Goal: Transaction & Acquisition: Purchase product/service

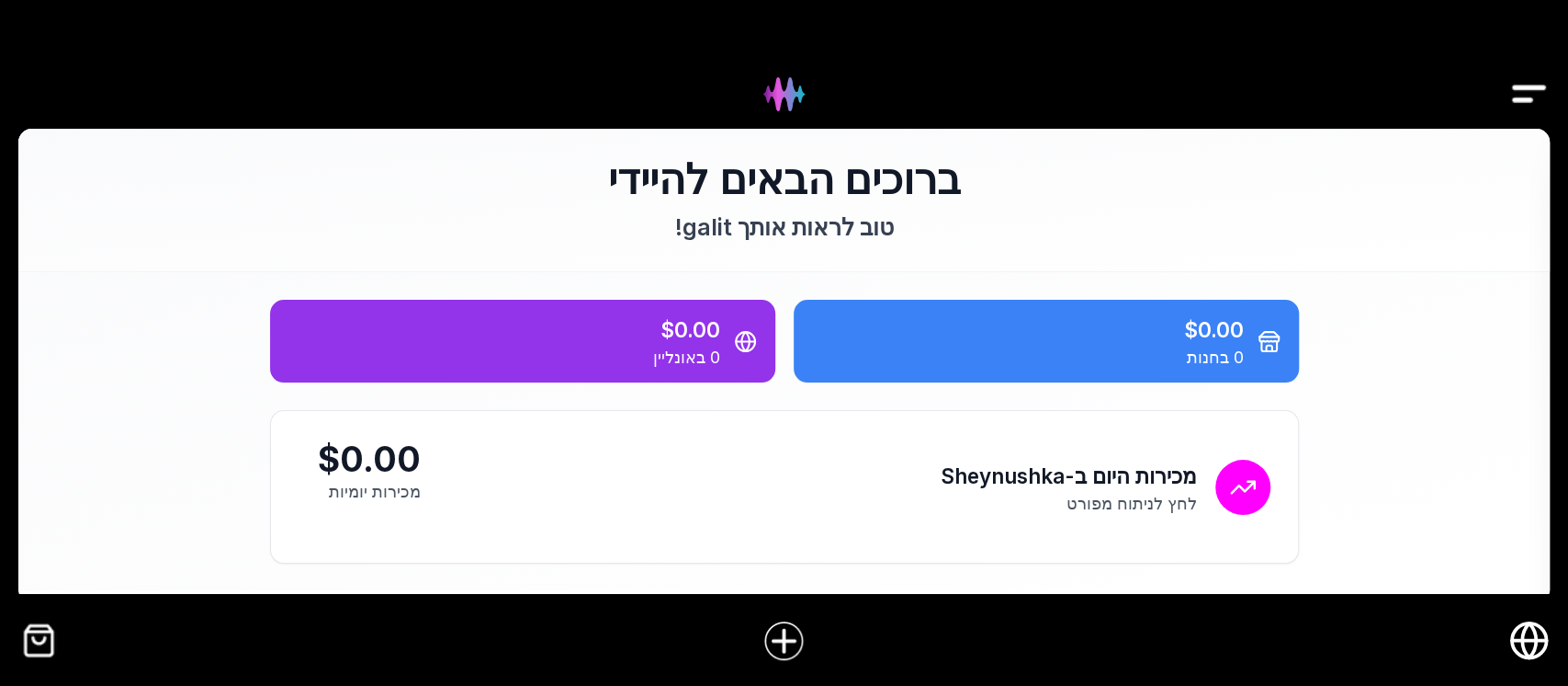
click at [31, 630] on img "קופה" at bounding box center [40, 641] width 41 height 41
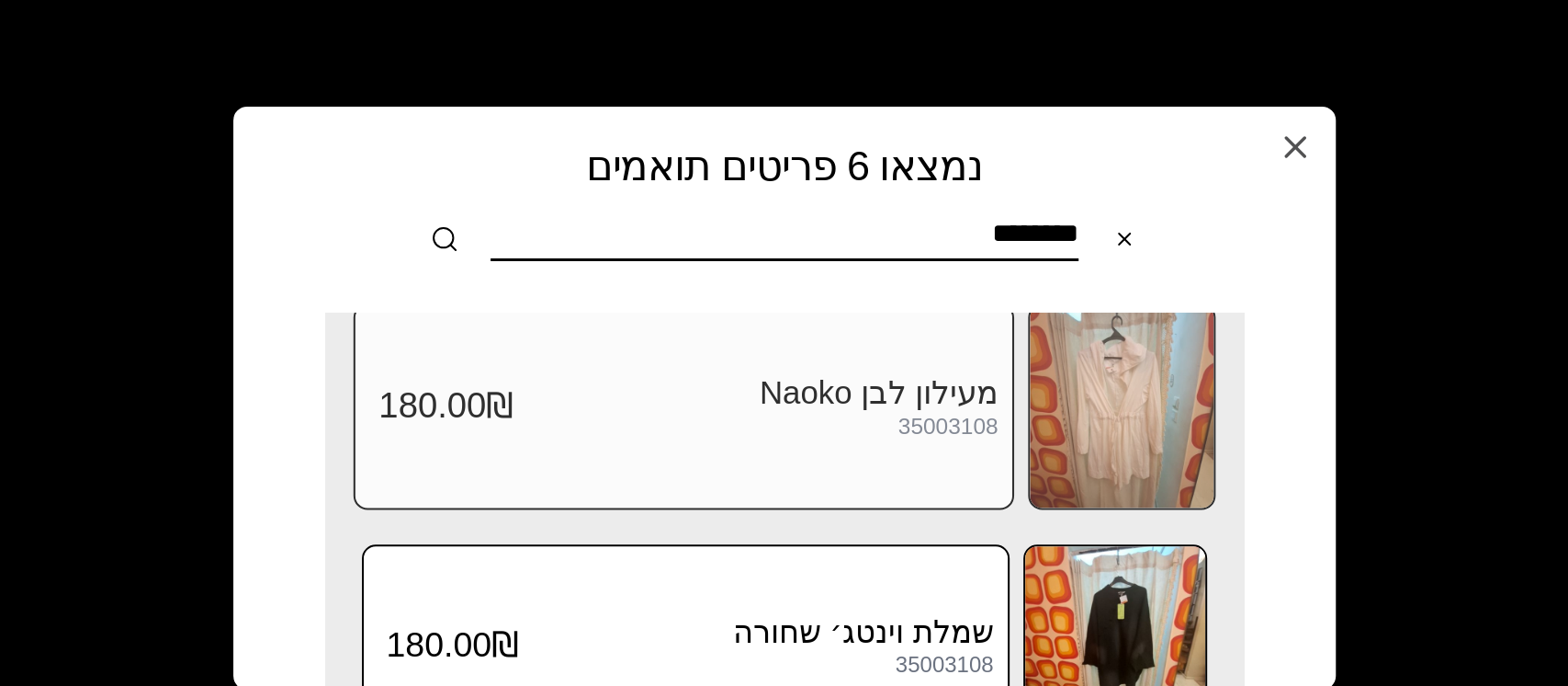
scroll to position [956, 0]
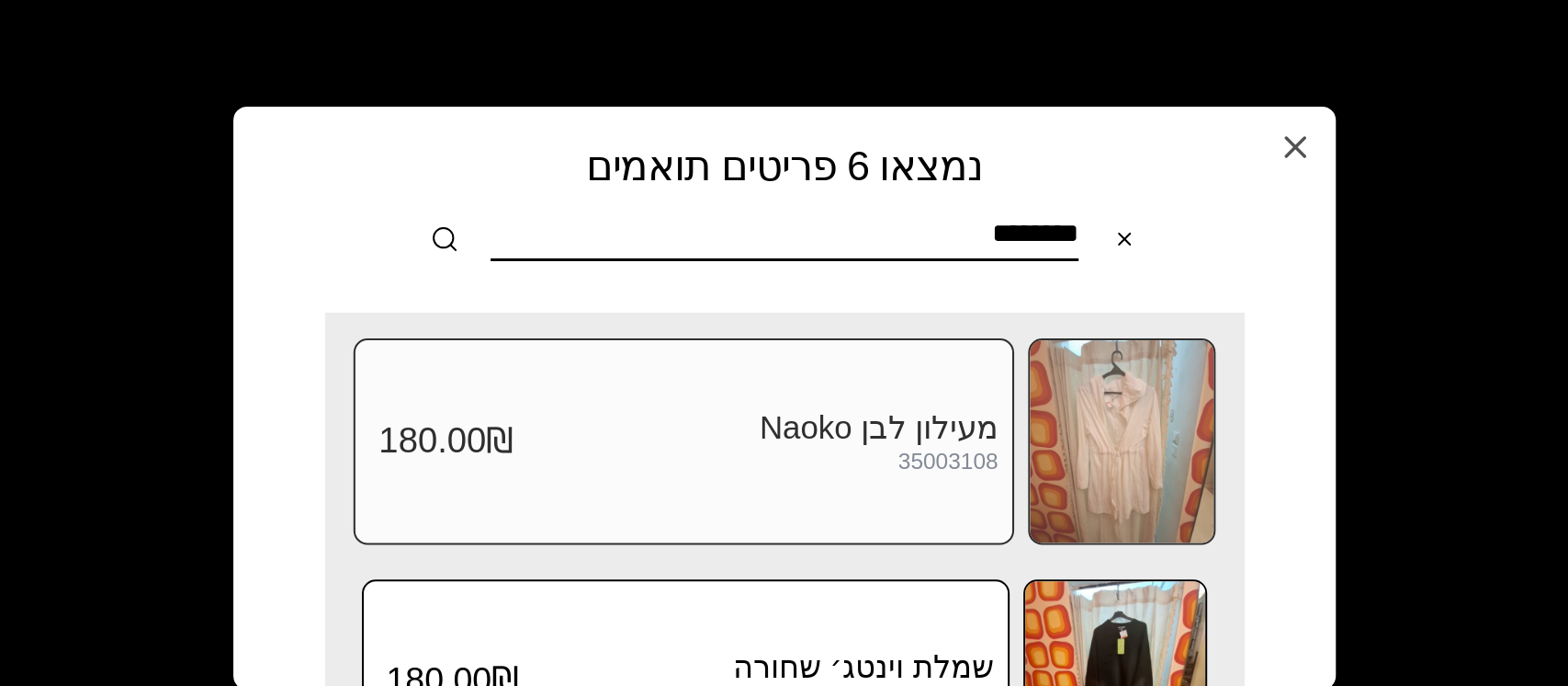
type input "********"
click at [1057, 420] on img at bounding box center [1122, 441] width 184 height 203
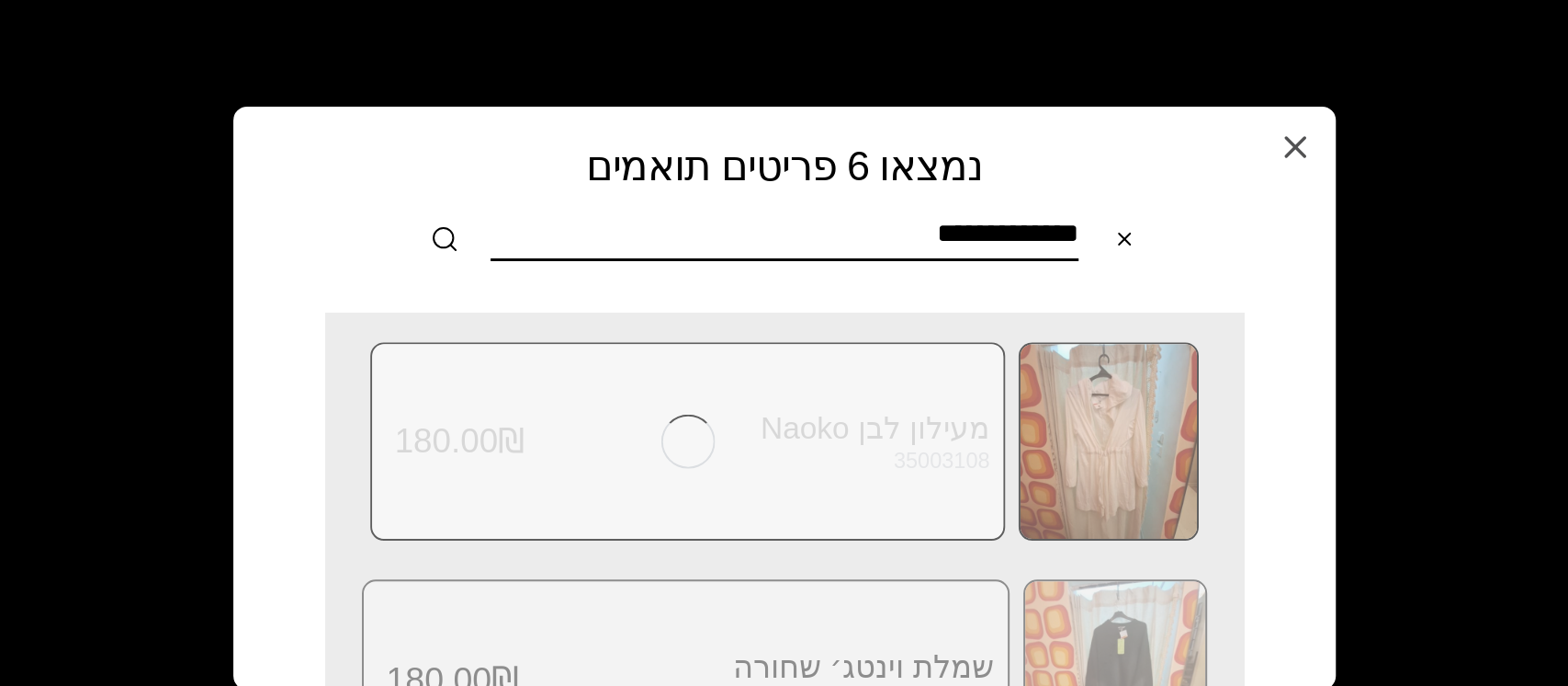
scroll to position [0, 0]
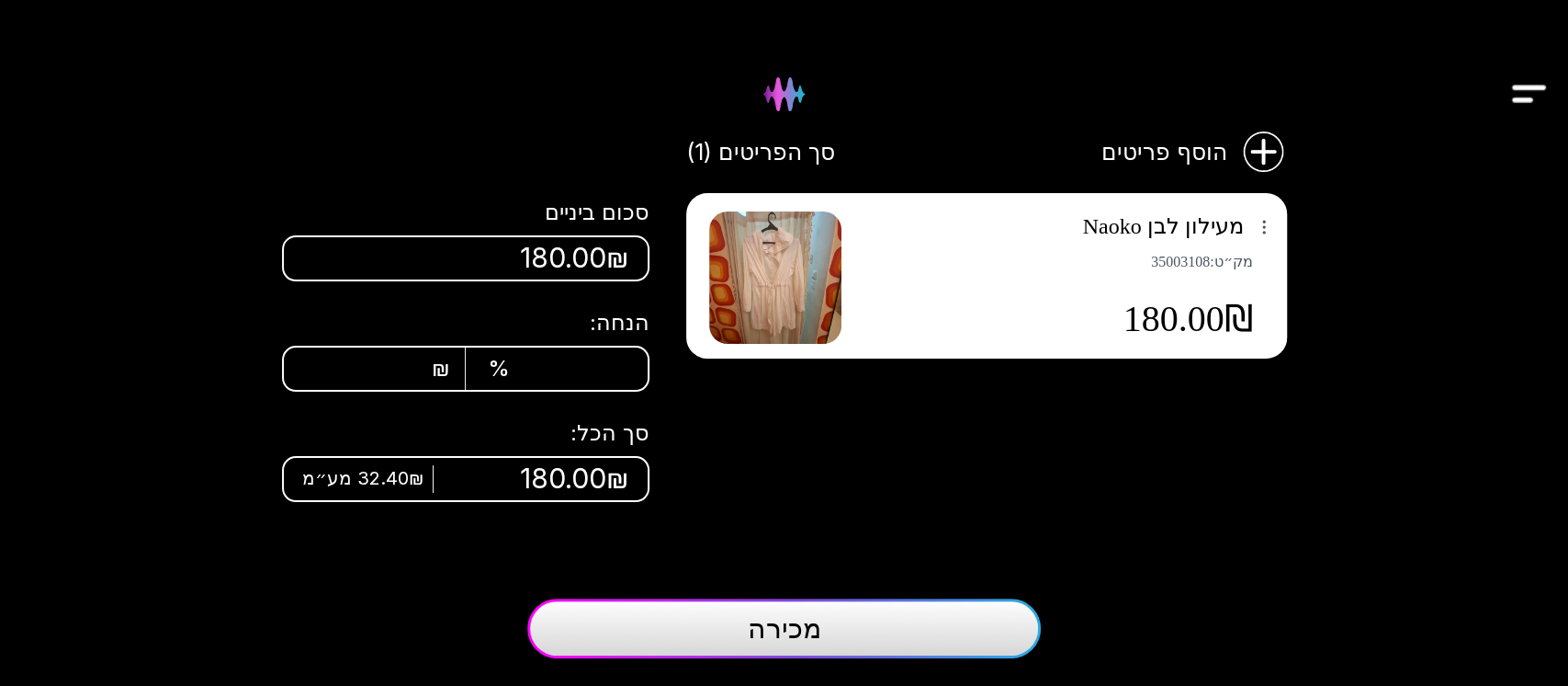
click at [870, 616] on button "מכירה" at bounding box center [784, 628] width 513 height 59
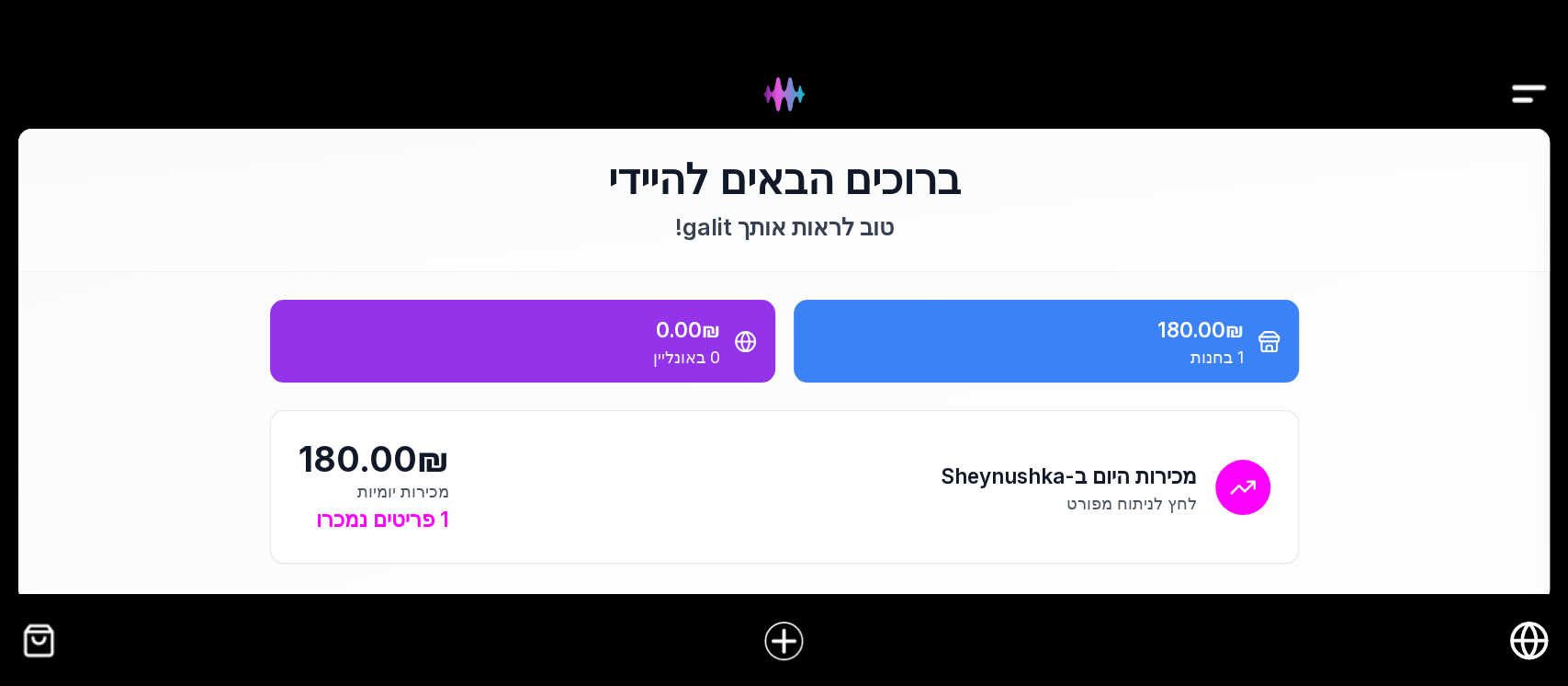
click at [48, 644] on img "קופה" at bounding box center [40, 641] width 41 height 41
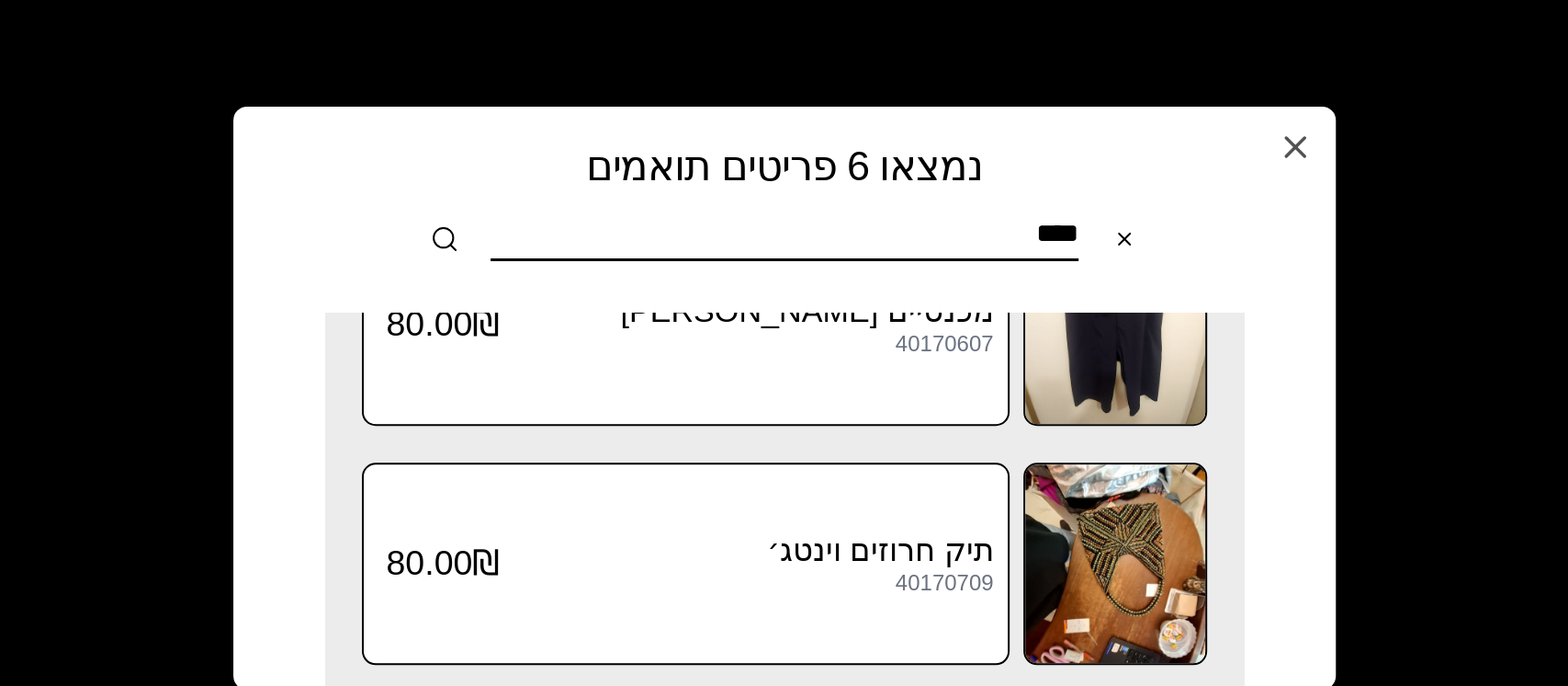
scroll to position [1078, 0]
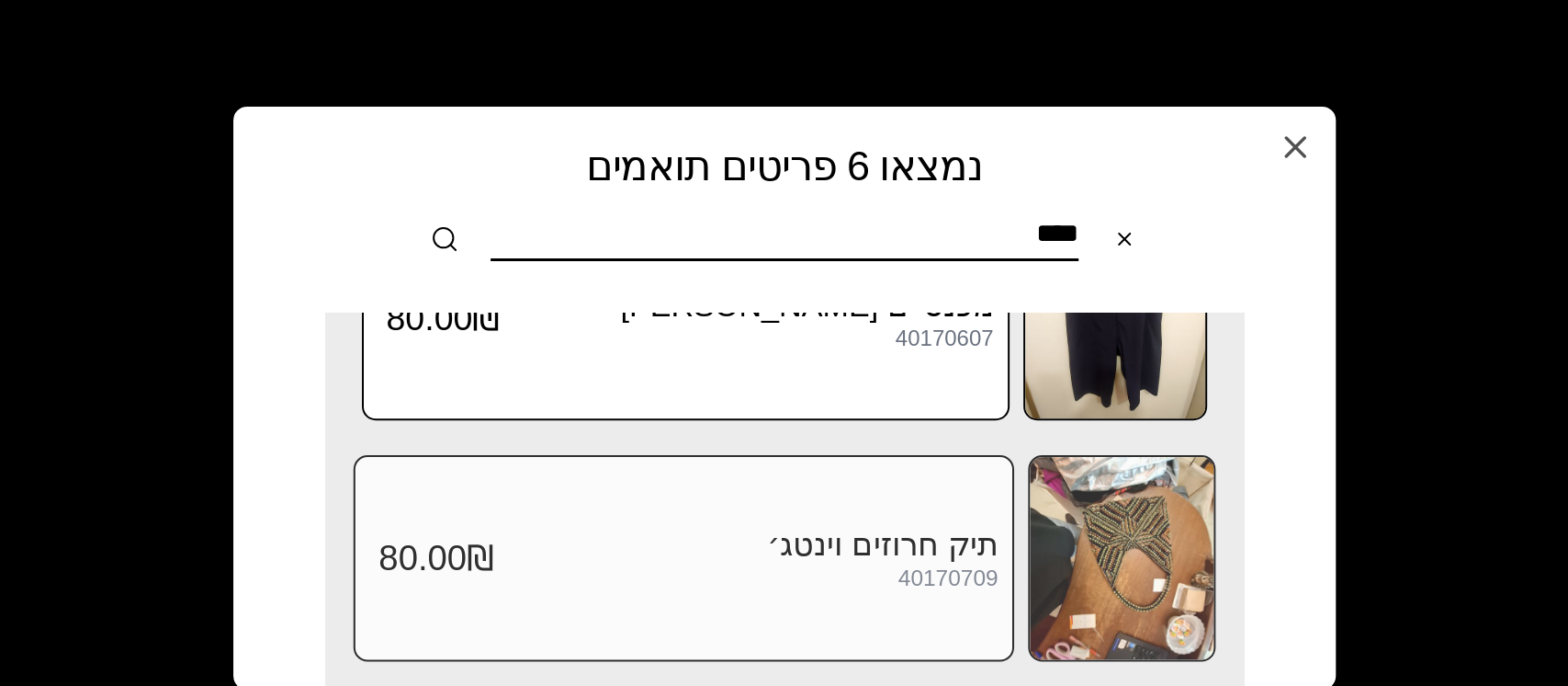
type input "****"
click at [1153, 547] on img at bounding box center [1122, 558] width 184 height 203
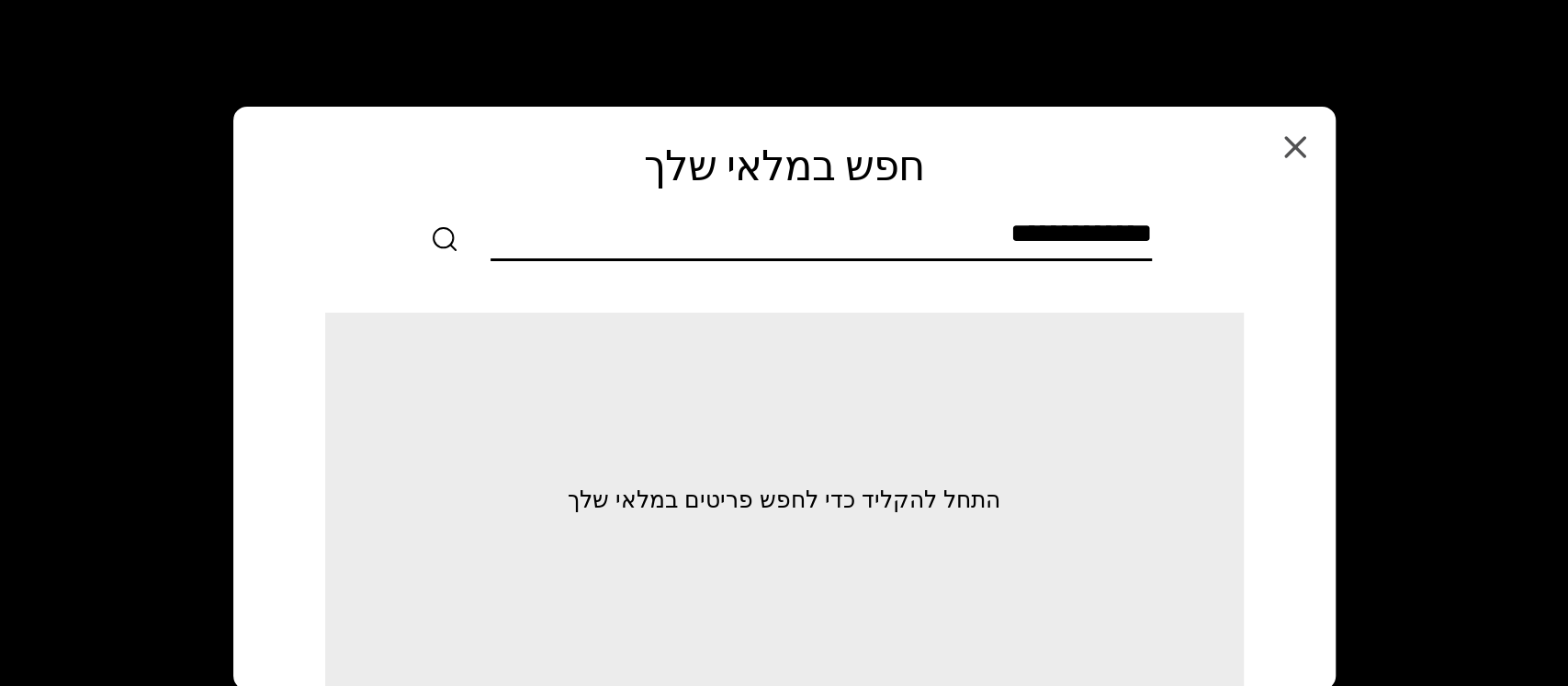
scroll to position [0, 0]
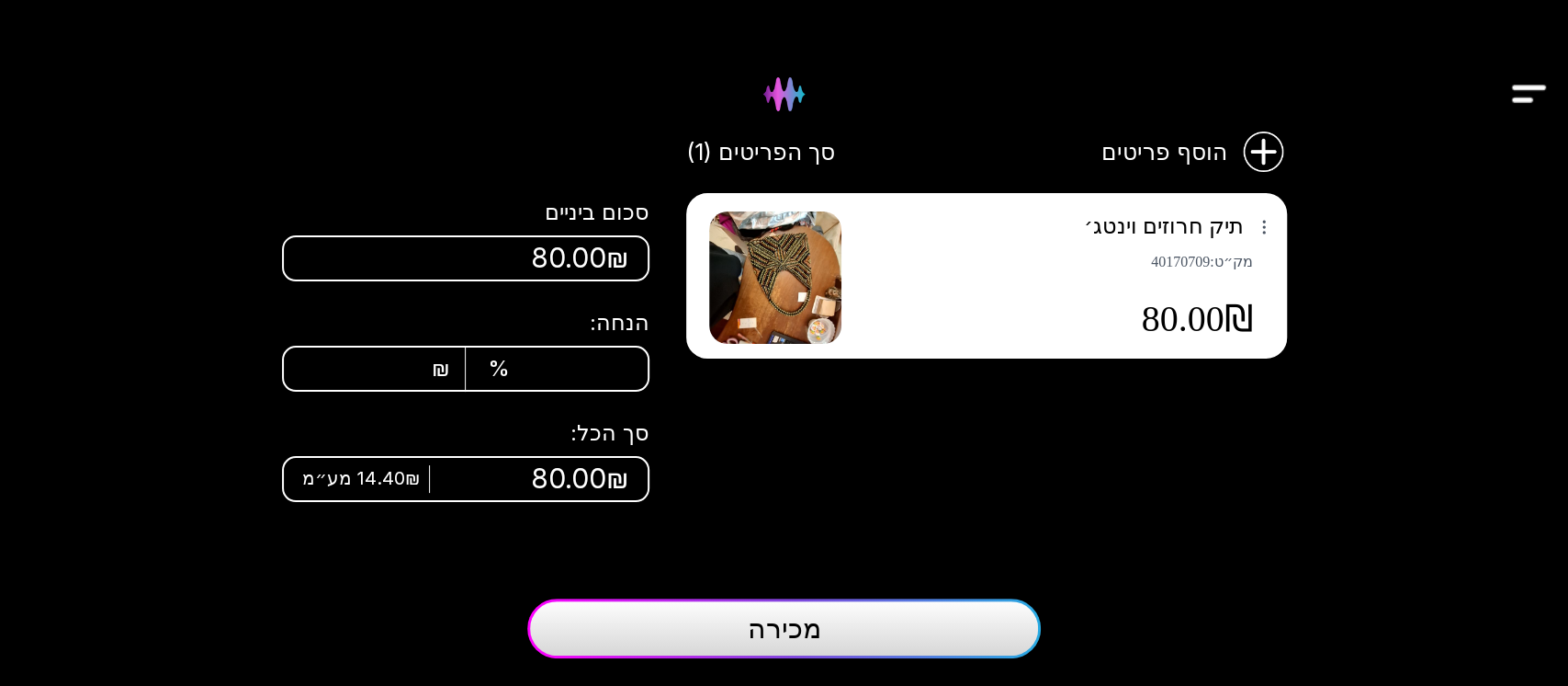
click at [810, 631] on span "מכירה" at bounding box center [784, 628] width 73 height 33
